Goal: Go to known website: Go to known website

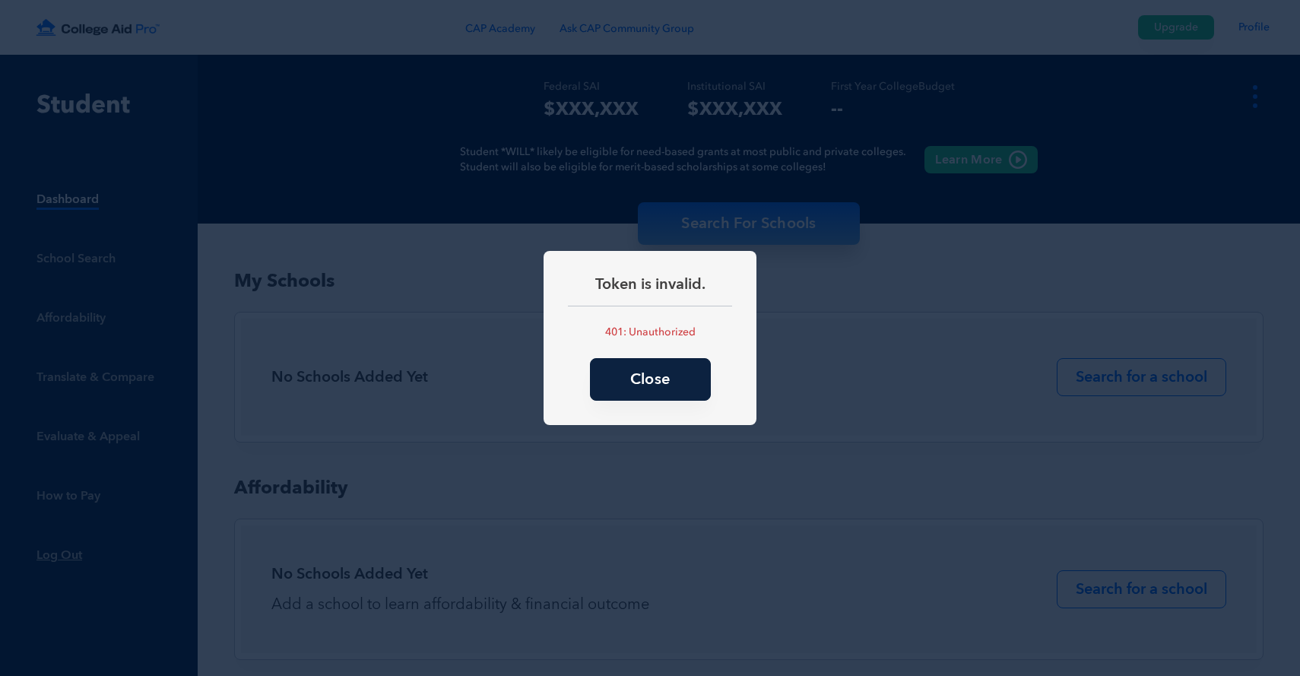
click at [651, 385] on button "Close" at bounding box center [650, 379] width 121 height 43
